Goal: Complete application form: Complete application form

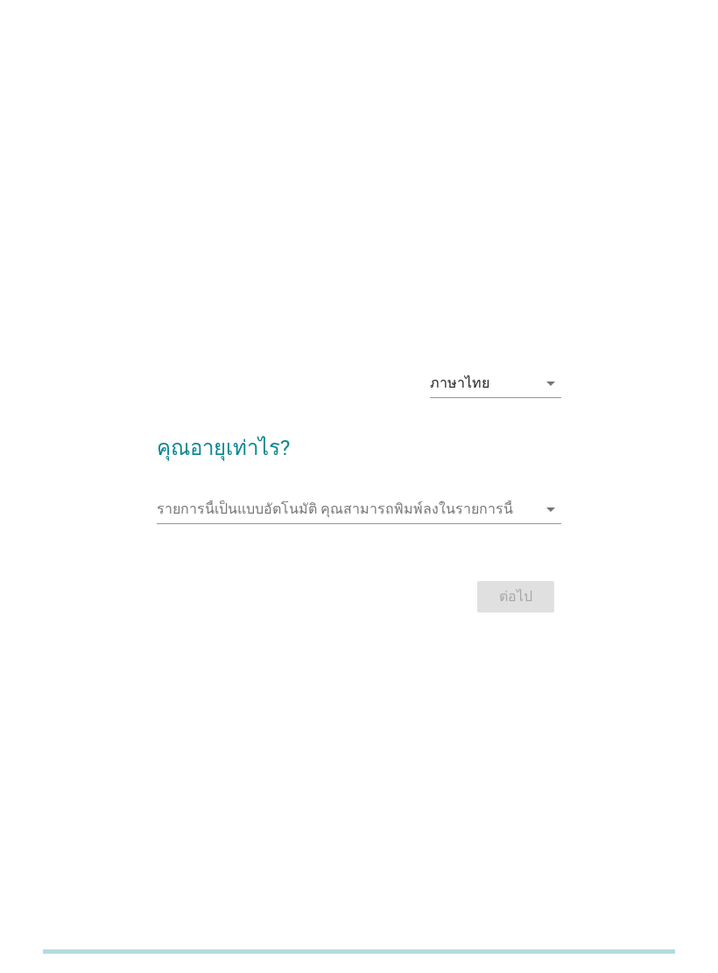
click at [290, 491] on form "คุณอายุเท่าไร? รายการนี้เป็นแบบอัตโนมัติ [PERSON_NAME]พิมพ์ลงในรายการนี้ arrow_…" at bounding box center [358, 516] width 403 height 203
click at [243, 522] on input "รายการนี้เป็นแบบอัตโนมัติ คุณสามารถพิมพ์ลงในรายการนี้" at bounding box center [346, 509] width 379 height 28
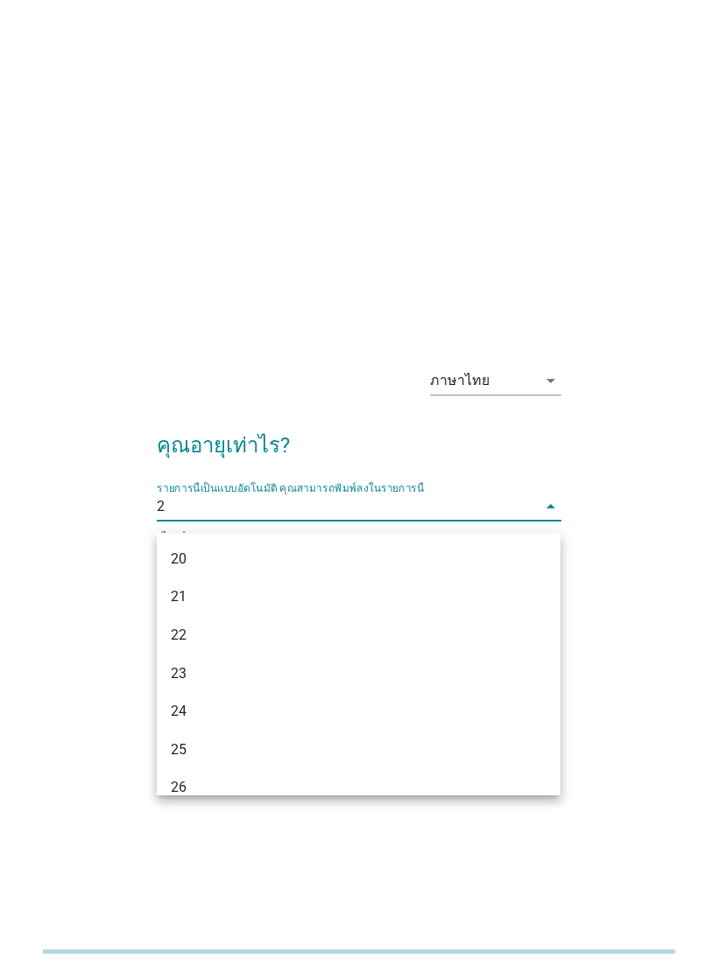
type input "25"
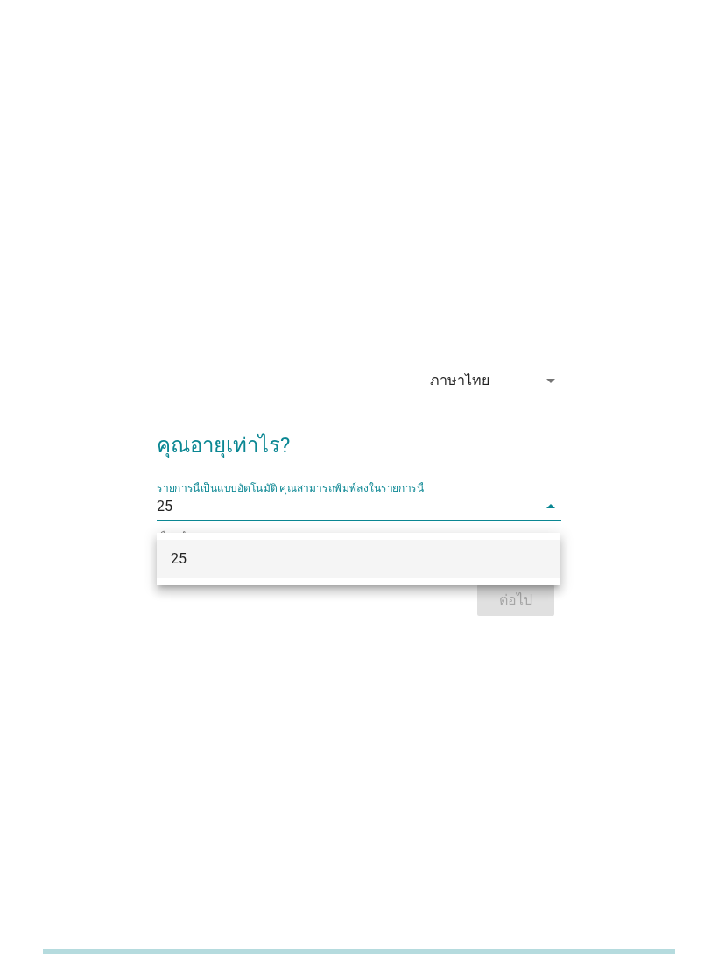
click at [428, 549] on div "25" at bounding box center [343, 559] width 344 height 21
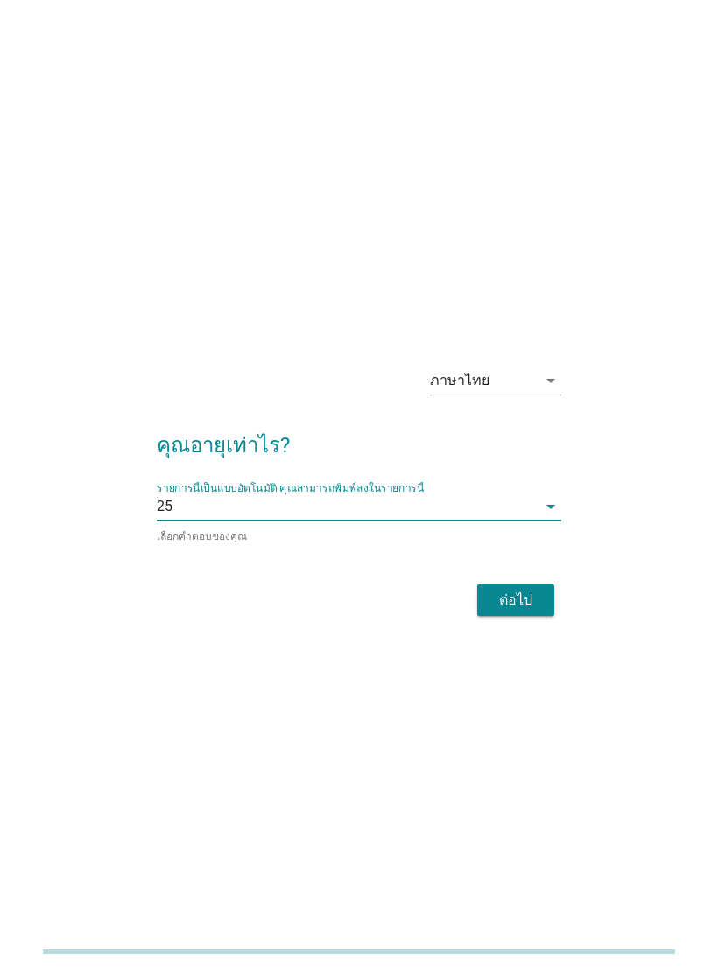
click at [507, 603] on div "ต่อไป" at bounding box center [515, 600] width 49 height 21
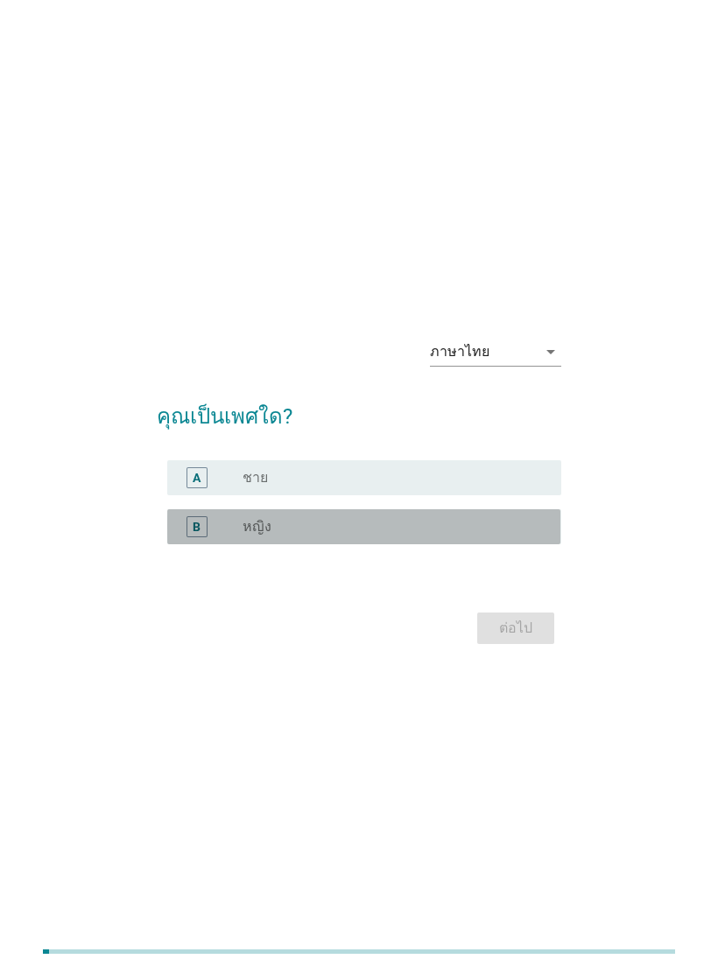
click at [263, 529] on label "หญิง" at bounding box center [256, 527] width 29 height 18
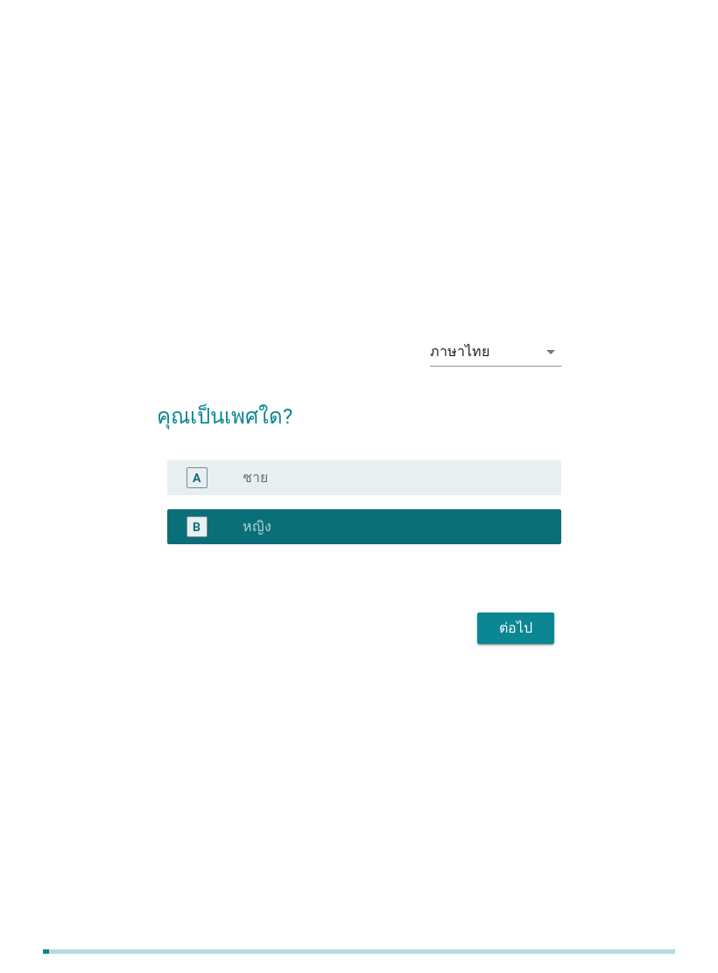
click at [492, 636] on div "ต่อไป" at bounding box center [515, 628] width 49 height 21
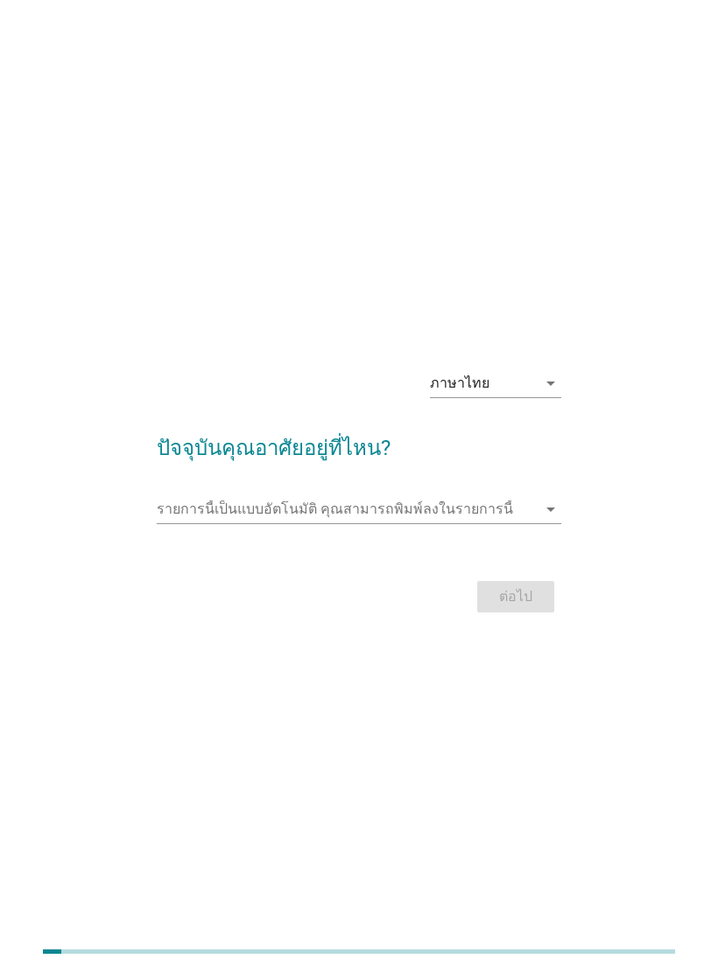
click at [244, 510] on input "รายการนี้เป็นแบบอัตโนมัติ คุณสามารถพิมพ์ลงในรายการนี้" at bounding box center [346, 509] width 379 height 28
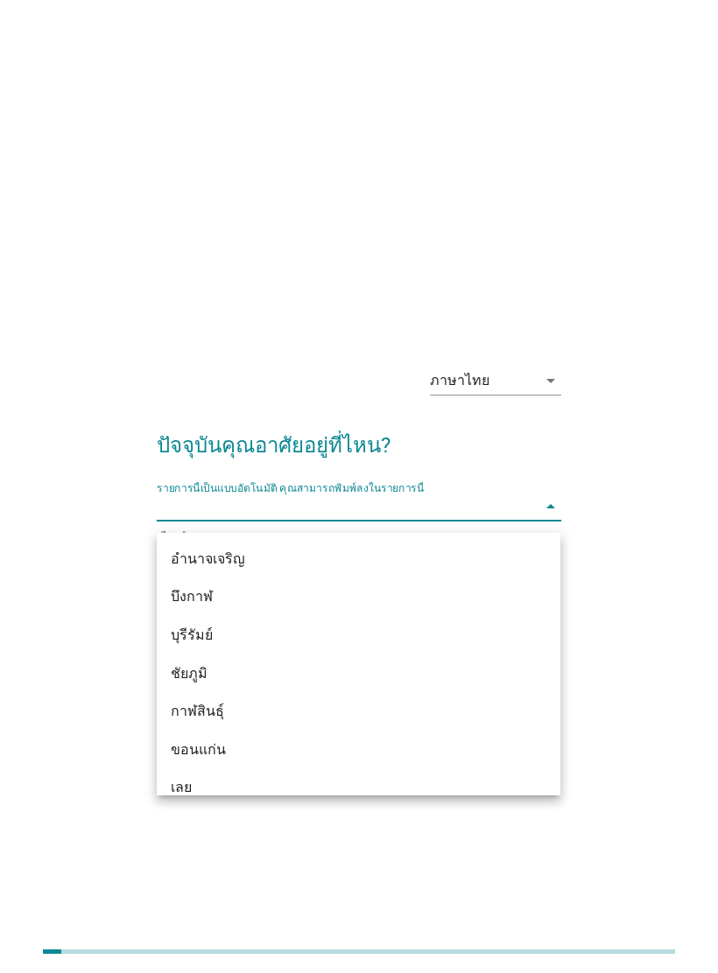
type input "ๆ"
type input "กร"
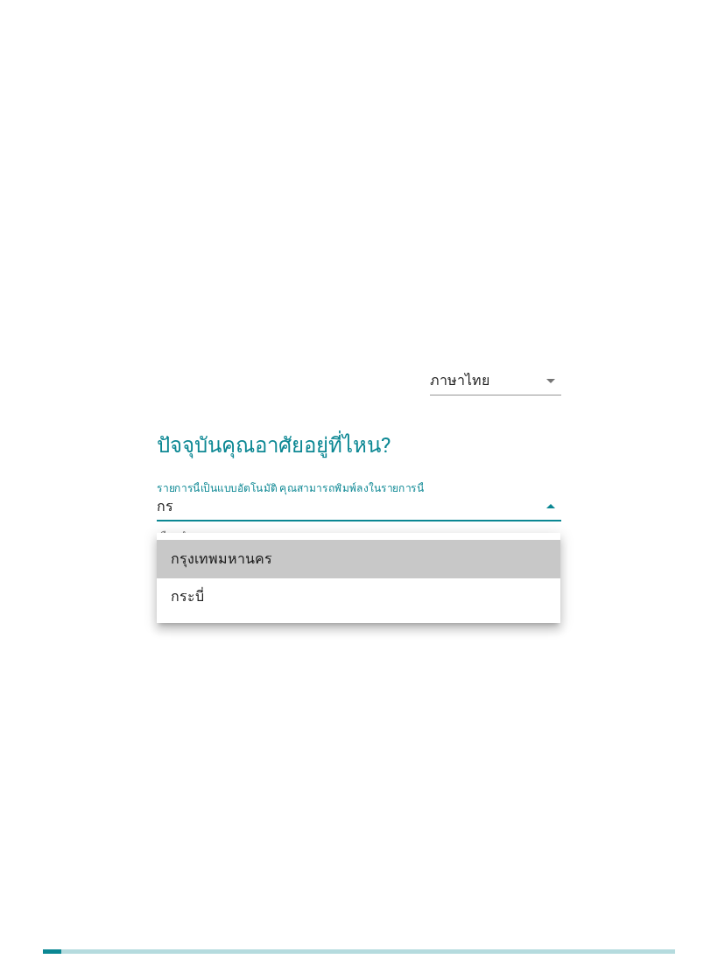
click at [200, 557] on div "กรุงเทพมหานคร" at bounding box center [343, 559] width 344 height 21
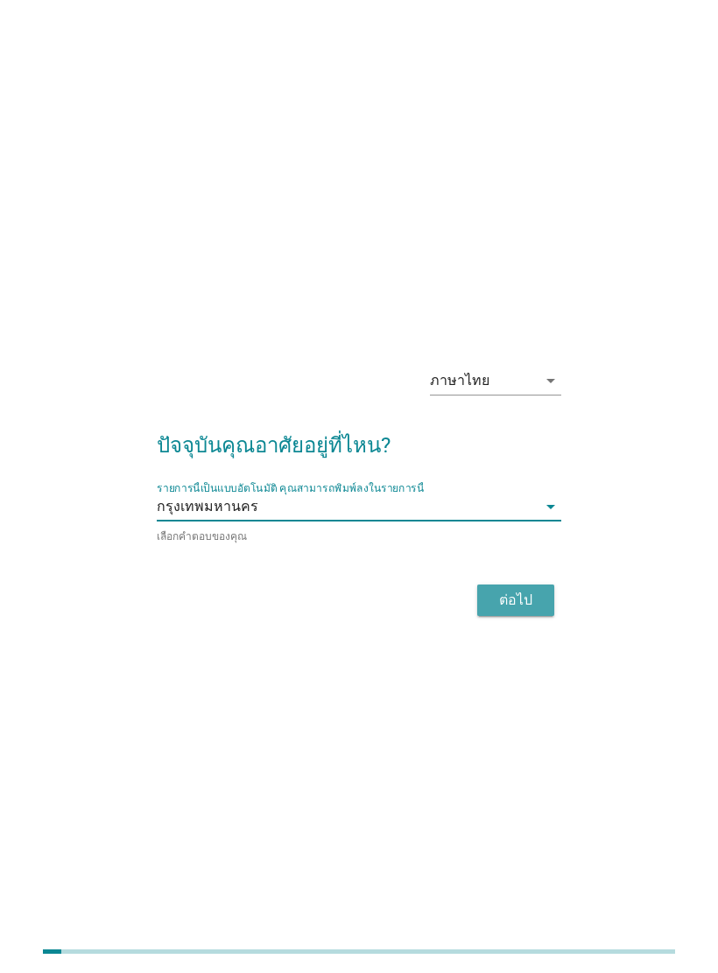
click at [502, 609] on div "ต่อไป" at bounding box center [515, 600] width 49 height 21
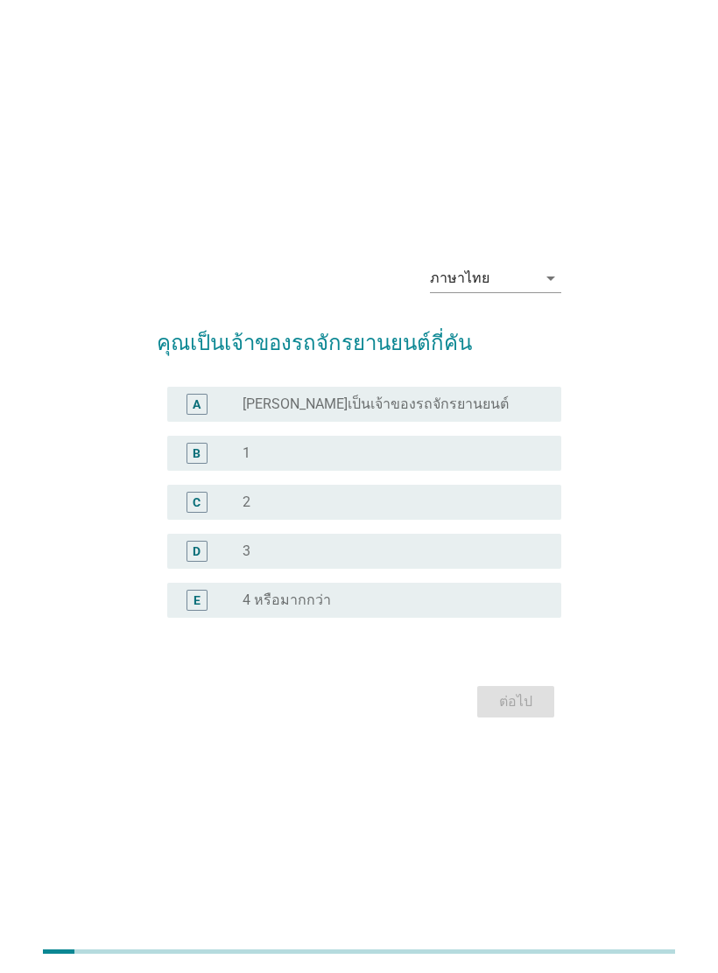
click at [249, 457] on label "1" at bounding box center [246, 454] width 8 height 18
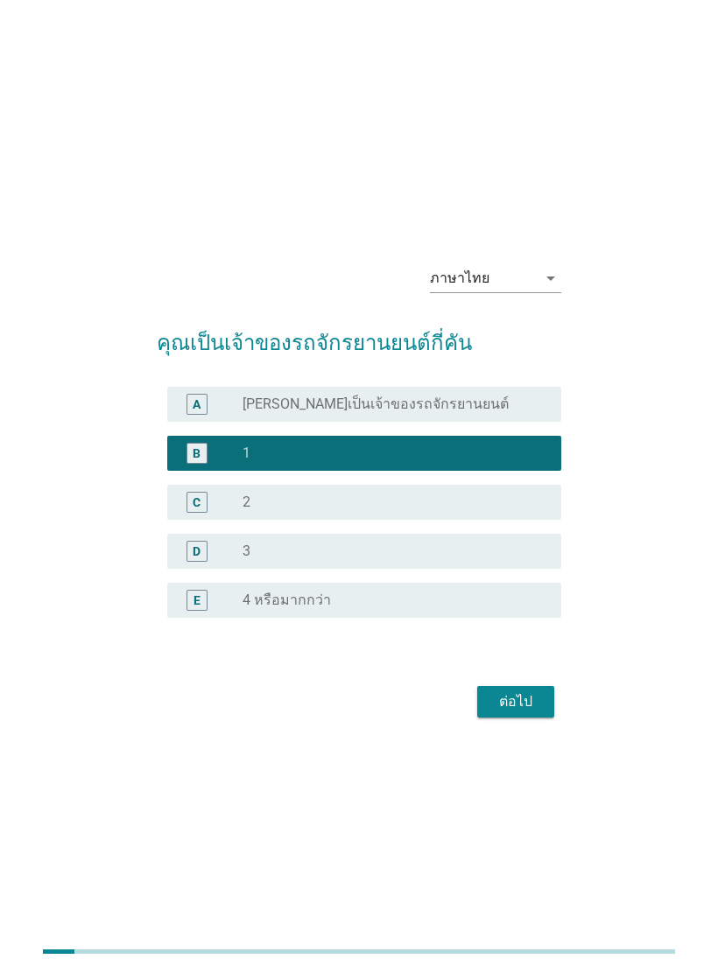
click at [496, 700] on button "ต่อไป" at bounding box center [515, 702] width 77 height 32
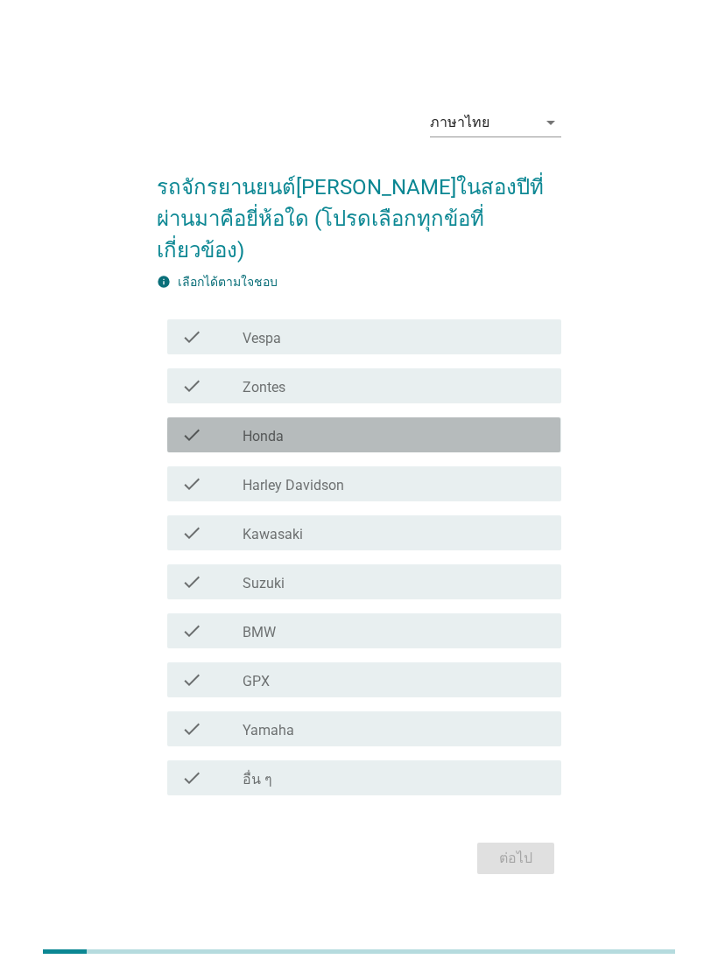
click at [255, 428] on label "Honda" at bounding box center [262, 437] width 41 height 18
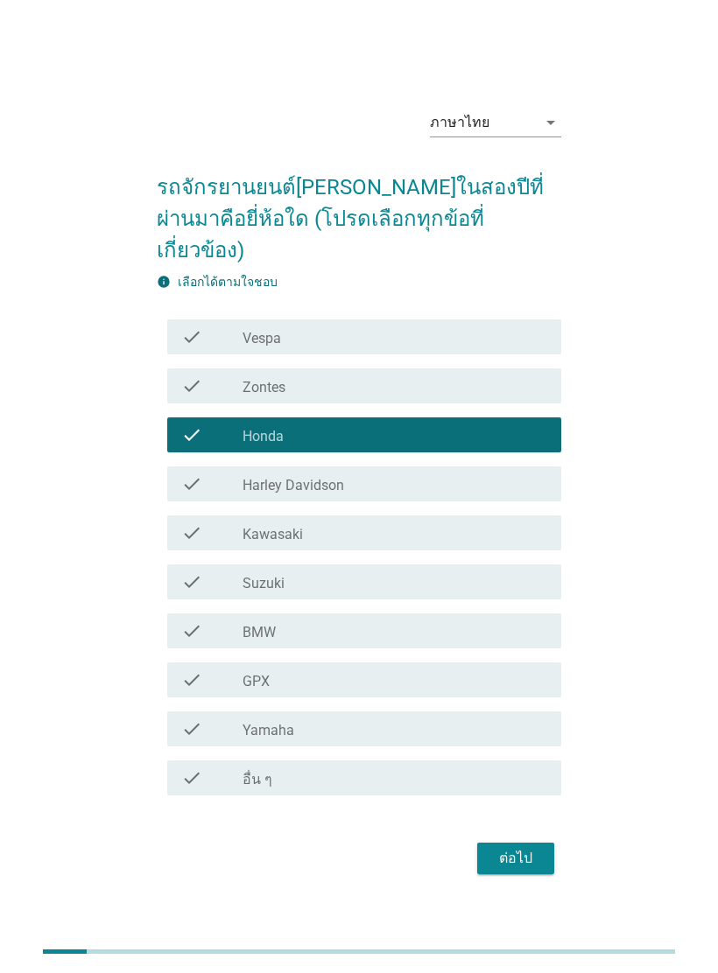
click at [501, 848] on div "ต่อไป" at bounding box center [515, 858] width 49 height 21
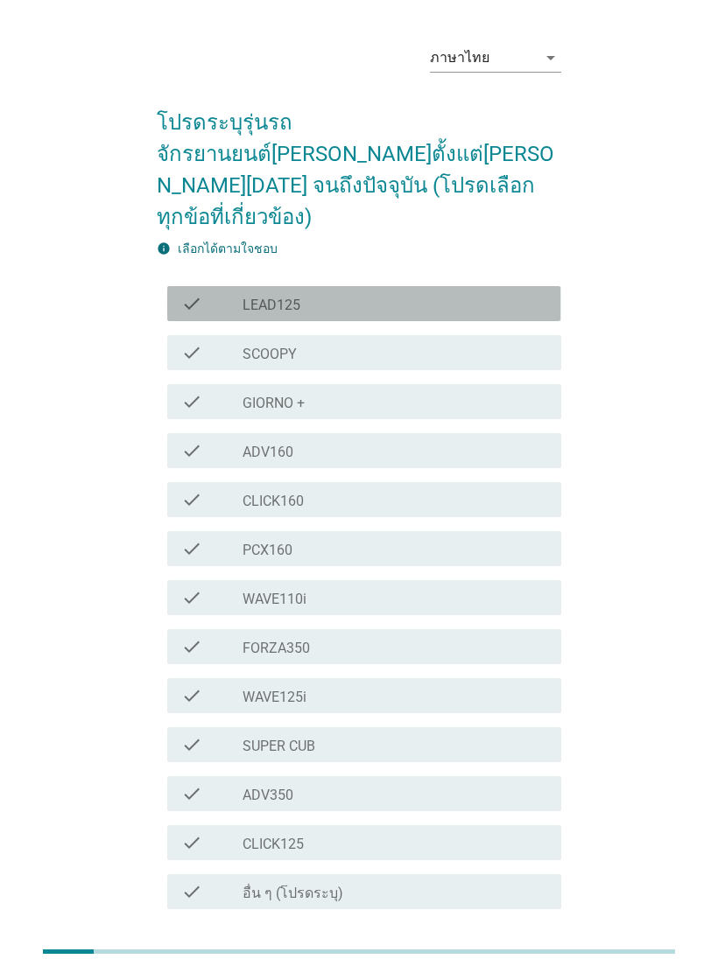
scroll to position [43, 0]
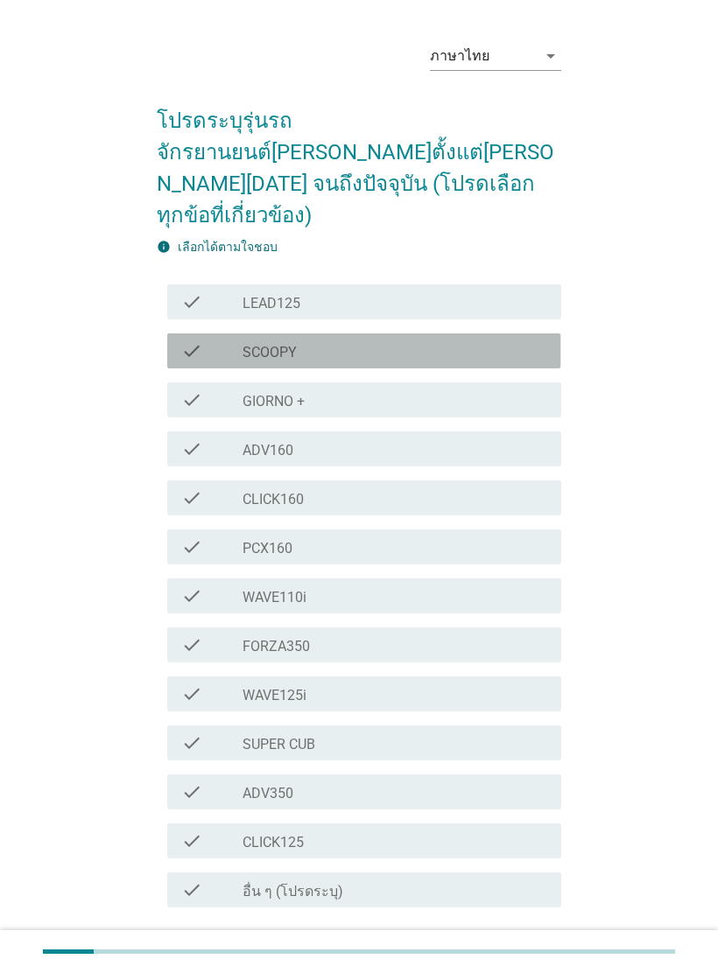
click at [213, 340] on div "check" at bounding box center [211, 350] width 61 height 21
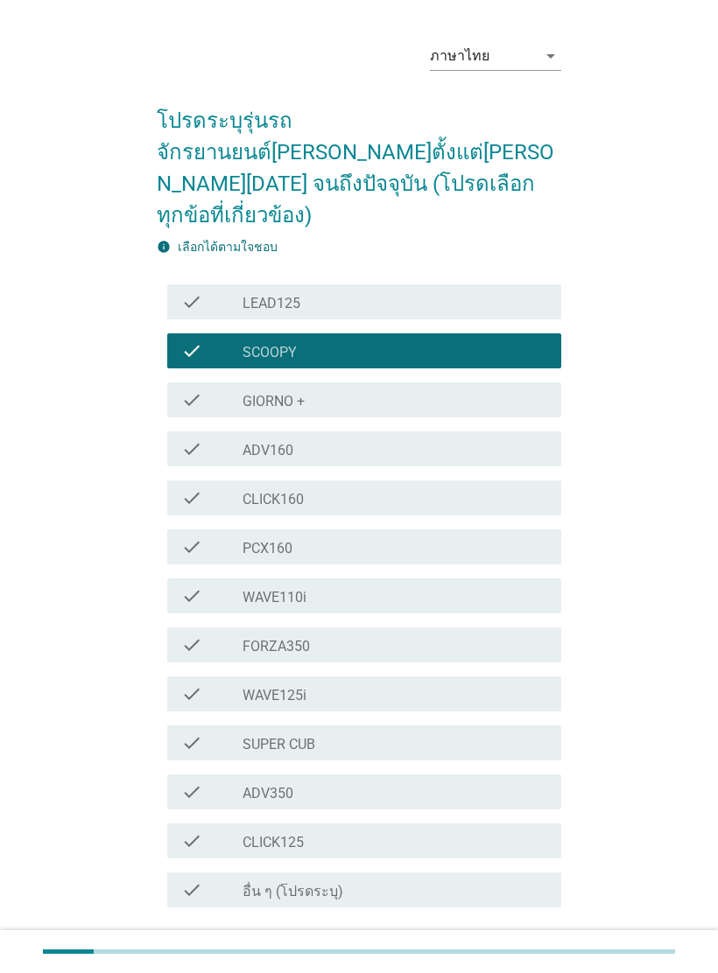
click at [501, 955] on button "ต่อไป" at bounding box center [515, 971] width 77 height 32
